Goal: Entertainment & Leisure: Consume media (video, audio)

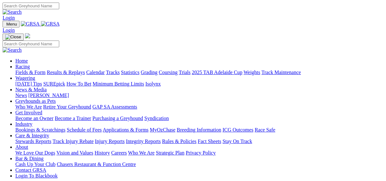
click at [69, 70] on link "Results & Replays" at bounding box center [66, 72] width 38 height 5
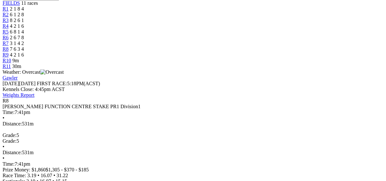
scroll to position [179, 0]
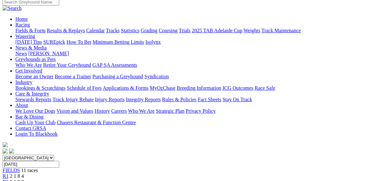
scroll to position [51, 0]
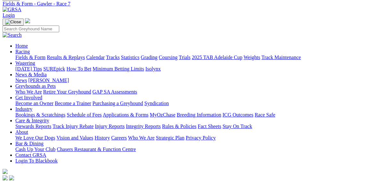
scroll to position [26, 0]
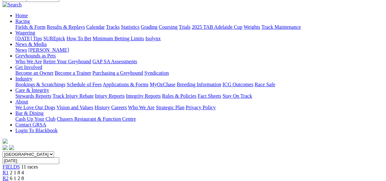
scroll to position [51, 0]
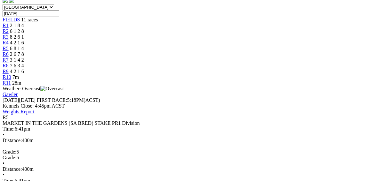
scroll to position [205, 0]
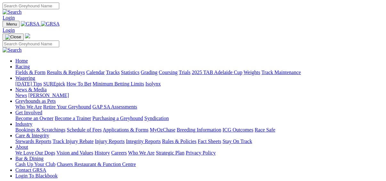
click at [23, 70] on link "Fields & Form" at bounding box center [30, 72] width 30 height 5
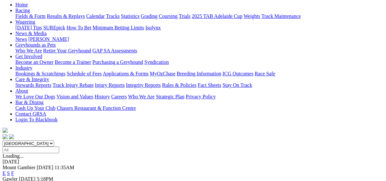
scroll to position [77, 0]
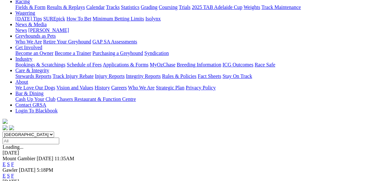
click at [6, 173] on link "E" at bounding box center [4, 175] width 3 height 5
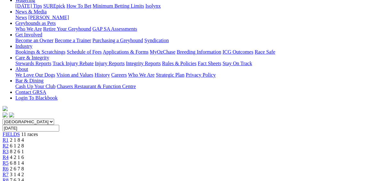
scroll to position [128, 0]
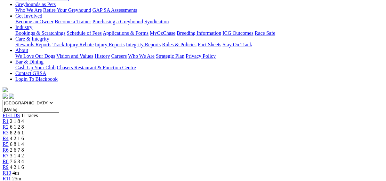
scroll to position [77, 0]
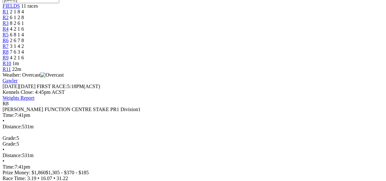
scroll to position [179, 0]
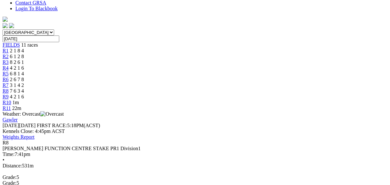
drag, startPoint x: 267, startPoint y: 17, endPoint x: 266, endPoint y: 20, distance: 3.5
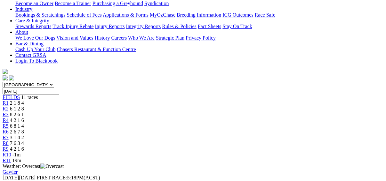
scroll to position [128, 0]
